Goal: Information Seeking & Learning: Learn about a topic

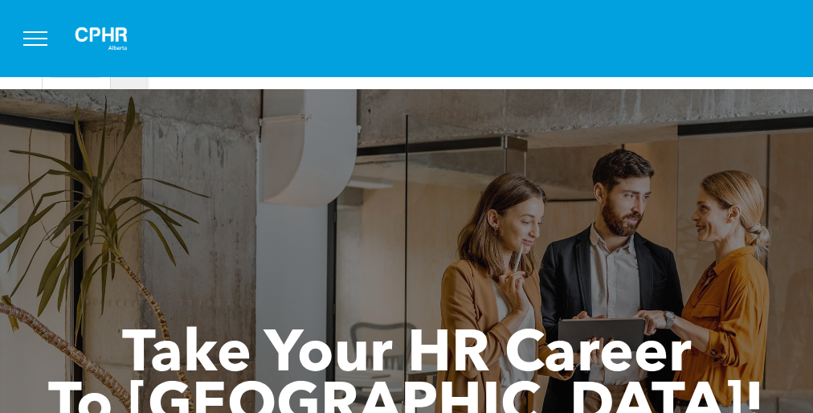
click at [407, 215] on div "Take Your HR Career To [GEOGRAPHIC_DATA]! Join over 6,900 human resources profe…" at bounding box center [406, 342] width 813 height 506
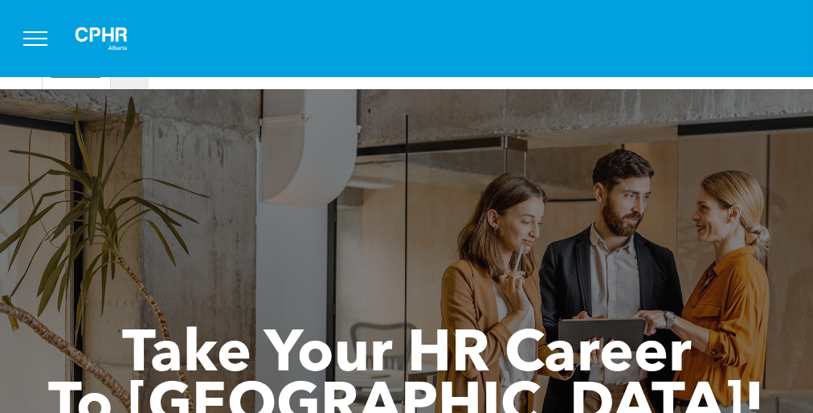
click at [407, 215] on div "Take Your HR Career To [GEOGRAPHIC_DATA]! Join over 6,900 human resources profe…" at bounding box center [406, 342] width 813 height 506
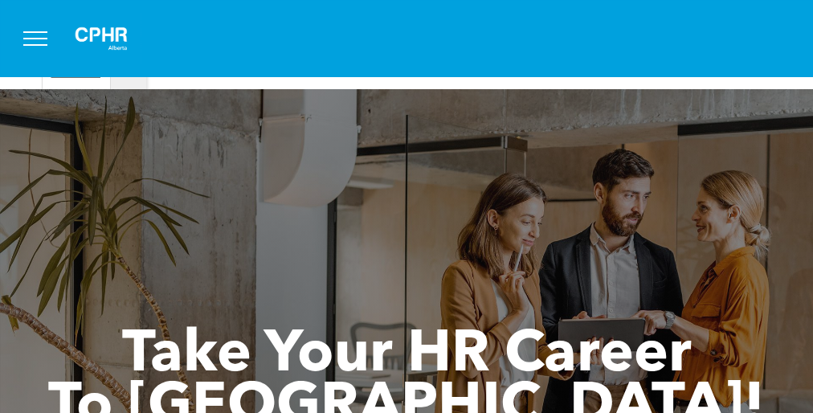
click at [407, 215] on div "Take Your HR Career To [GEOGRAPHIC_DATA]! Join over 6,900 human resources profe…" at bounding box center [406, 342] width 813 height 506
